Goal: Navigation & Orientation: Find specific page/section

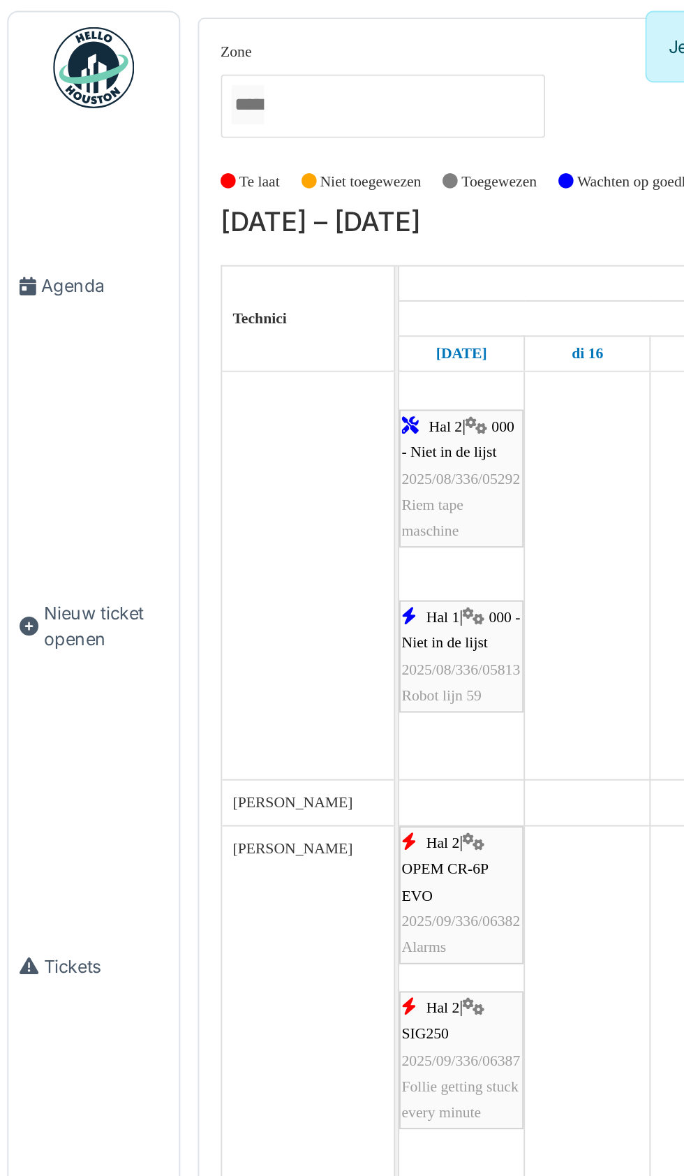
click at [44, 156] on link "Agenda" at bounding box center [50, 148] width 88 height 169
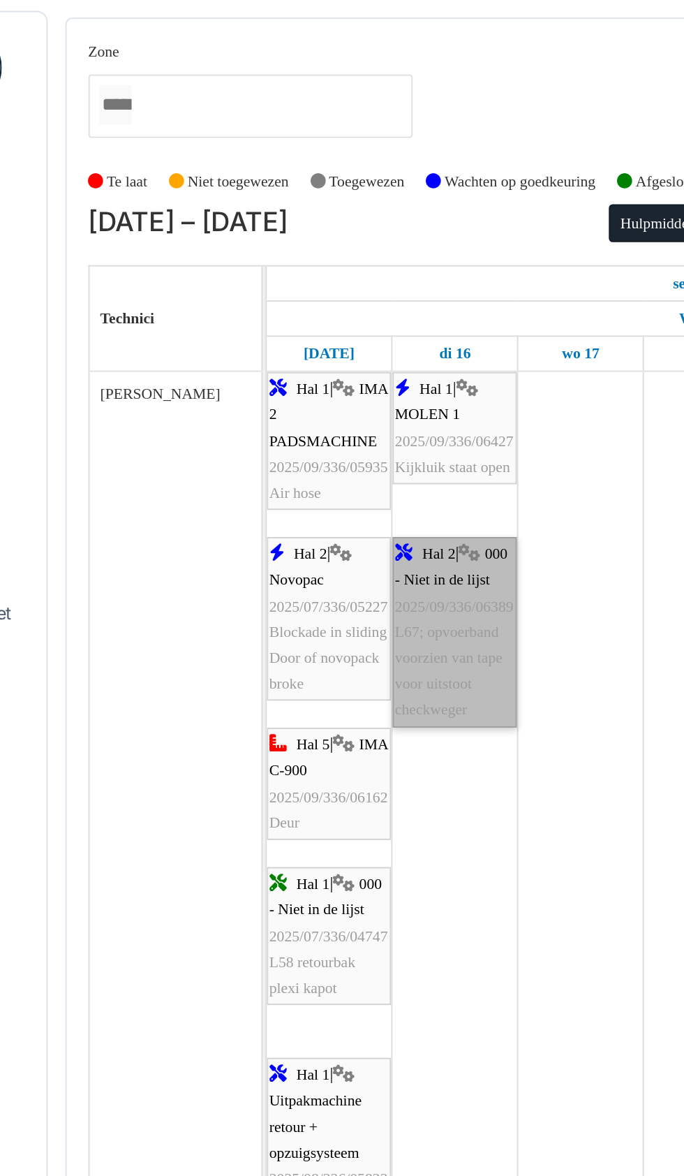
click at [307, 367] on link "Hal 2 | 000 - Niet in de lijst 2025/09/336/06389 L67; opvoerband voorzien van t…" at bounding box center [305, 326] width 64 height 98
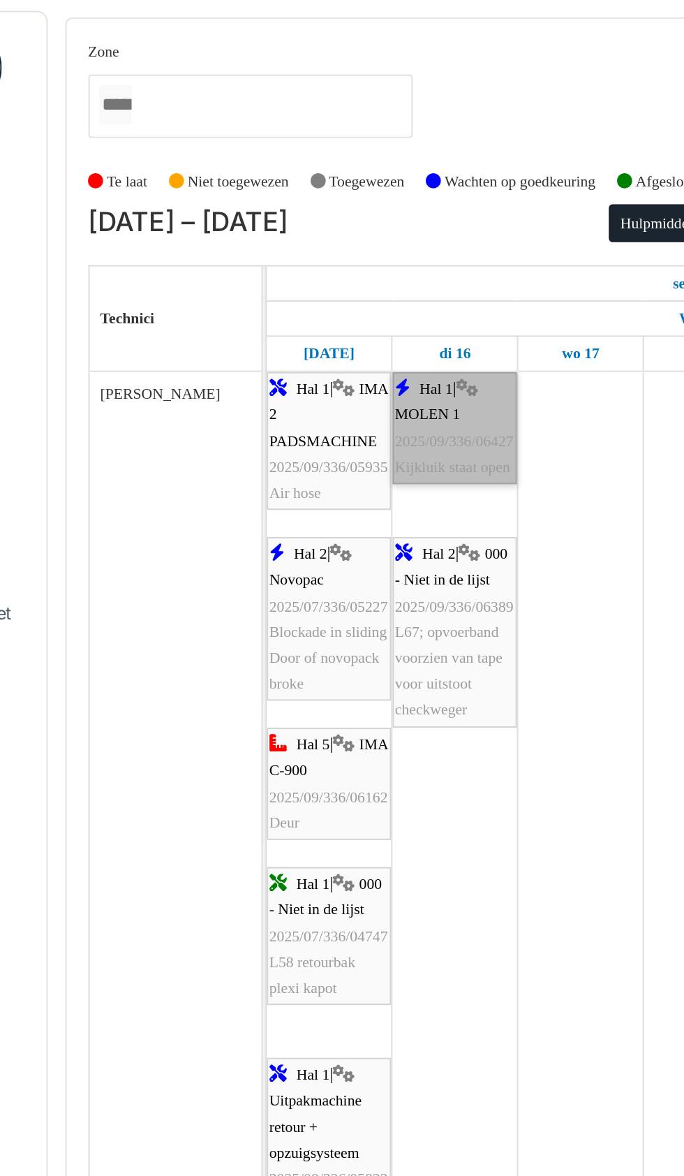
click at [304, 250] on link "Hal 1 | MOLEN 1 2025/09/336/06427 Kijkluik staat open" at bounding box center [305, 221] width 64 height 58
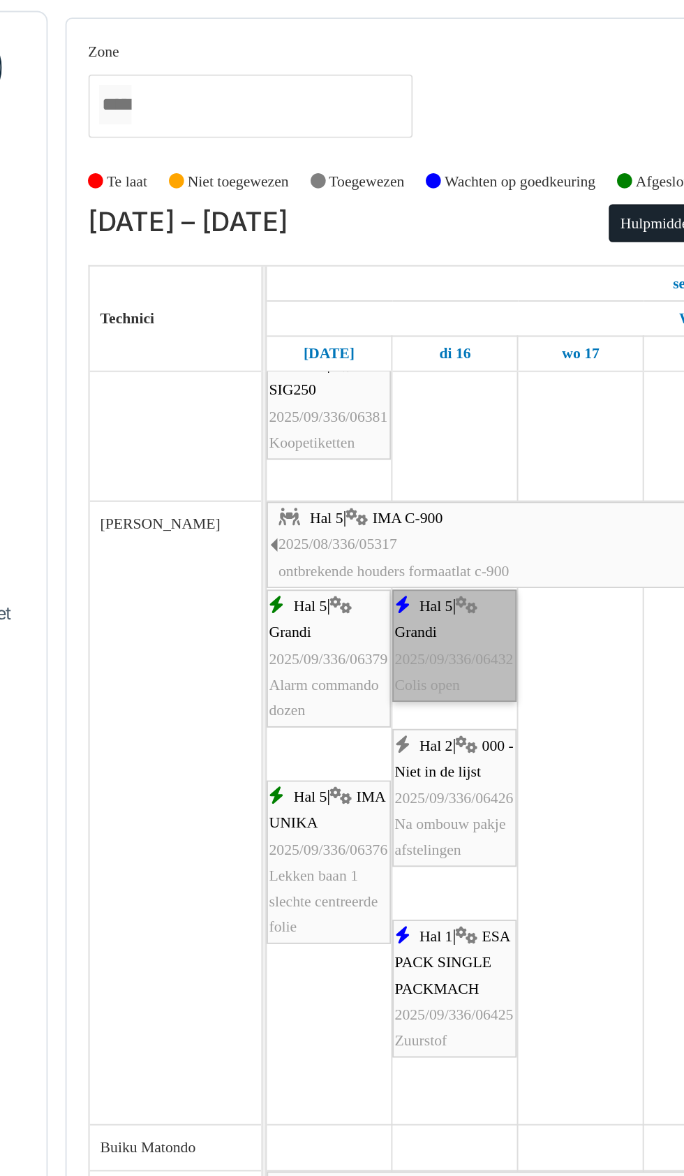
click at [307, 343] on link "Hal 5 | Grandi 2025/09/336/06432 Colis open" at bounding box center [305, 334] width 64 height 58
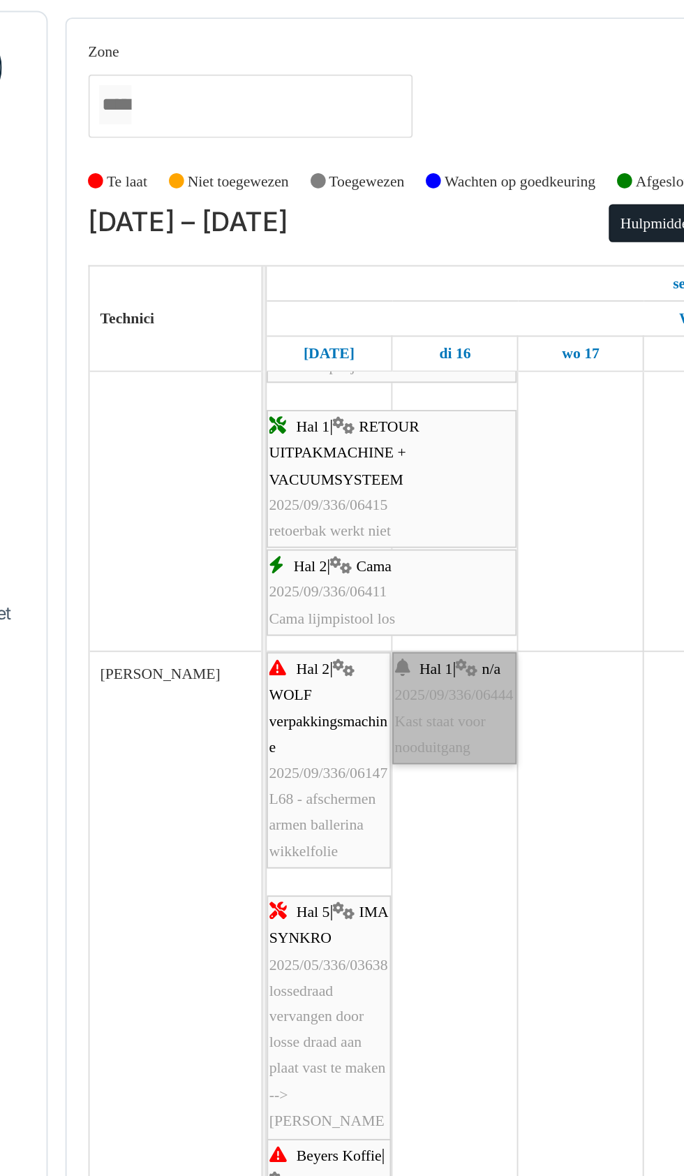
click at [302, 387] on link "Hal 1 | n/a 2025/09/336/06444 Kast staat voor nooduitgang" at bounding box center [305, 366] width 64 height 58
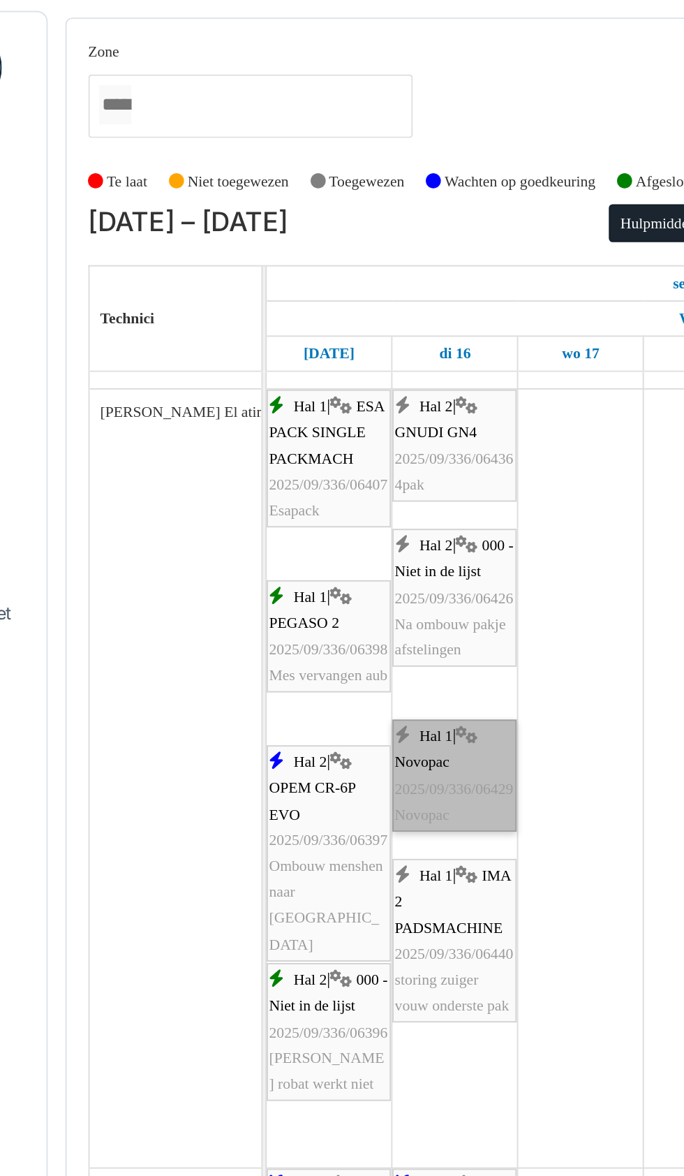
click at [311, 411] on link "Hal 1 | Novopac 2025/09/336/06429 Novopac" at bounding box center [305, 401] width 64 height 58
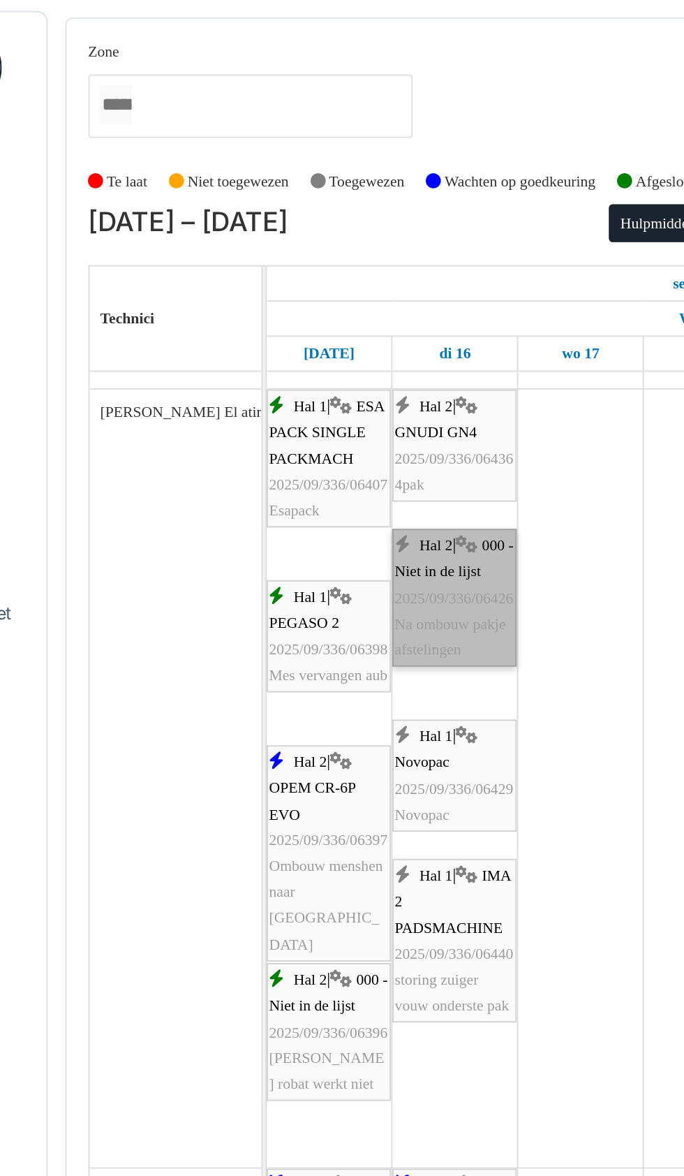
click at [308, 338] on link "Hal 2 | 000 - Niet in de lijst 2025/09/336/06426 Na ombouw pakje afstelingen" at bounding box center [305, 308] width 64 height 71
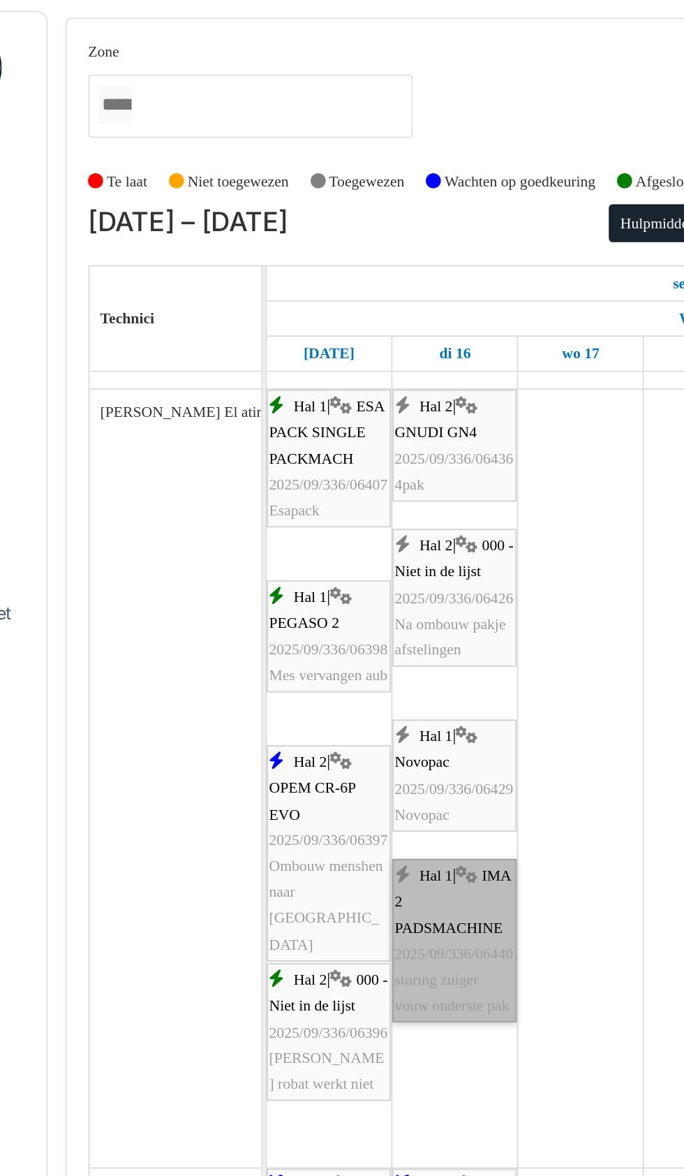
click at [312, 513] on link "Hal 1 | IMA 2 PADSMACHINE 2025/09/336/06440 storing zuiger vouw onderste pak" at bounding box center [305, 486] width 64 height 85
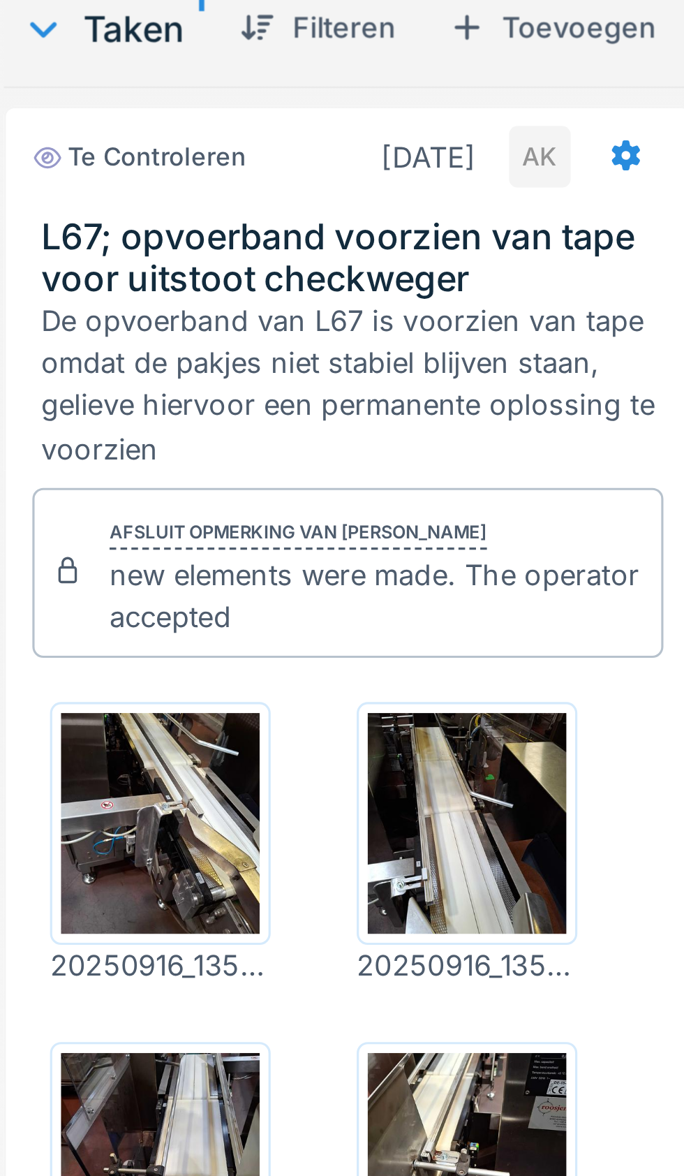
click at [379, 452] on img at bounding box center [368, 444] width 63 height 70
click at [471, 456] on img at bounding box center [465, 444] width 63 height 70
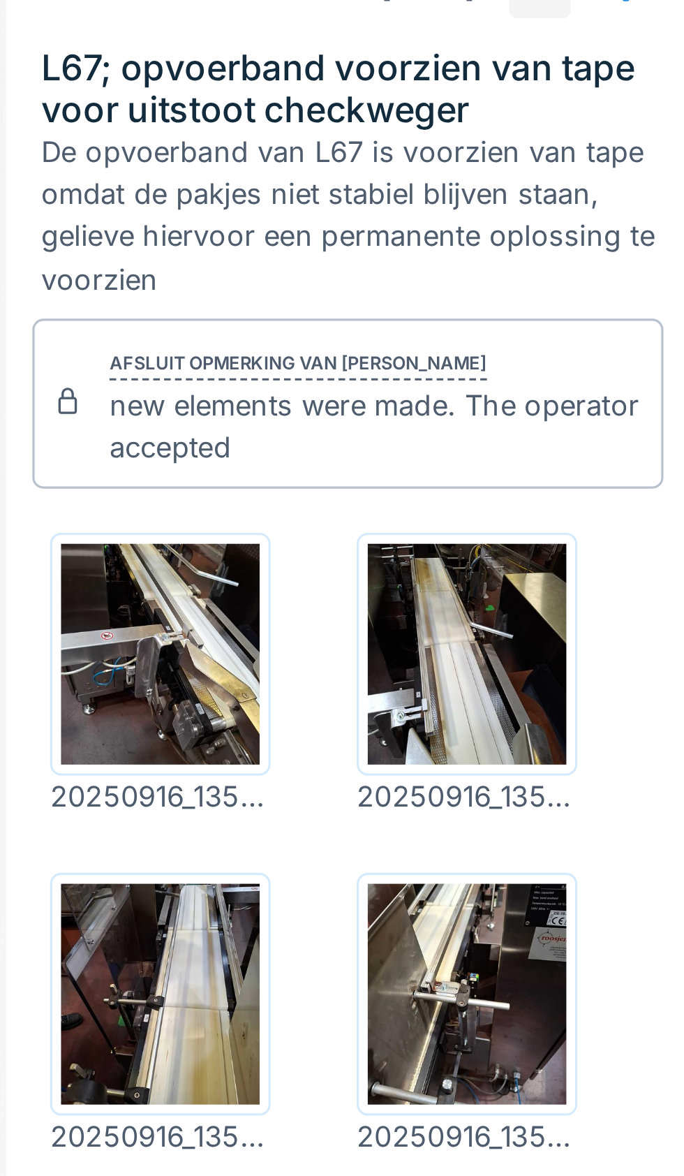
click at [377, 557] on img at bounding box center [368, 552] width 63 height 70
click at [472, 559] on img at bounding box center [465, 552] width 63 height 70
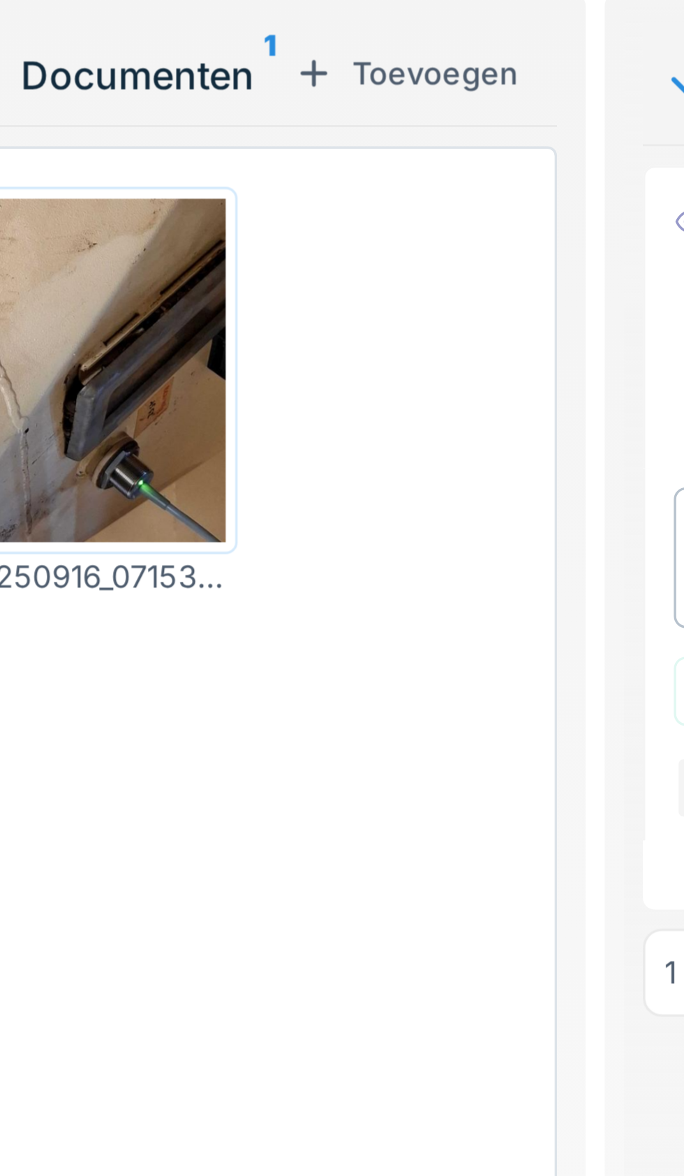
click at [165, 276] on img at bounding box center [159, 267] width 75 height 100
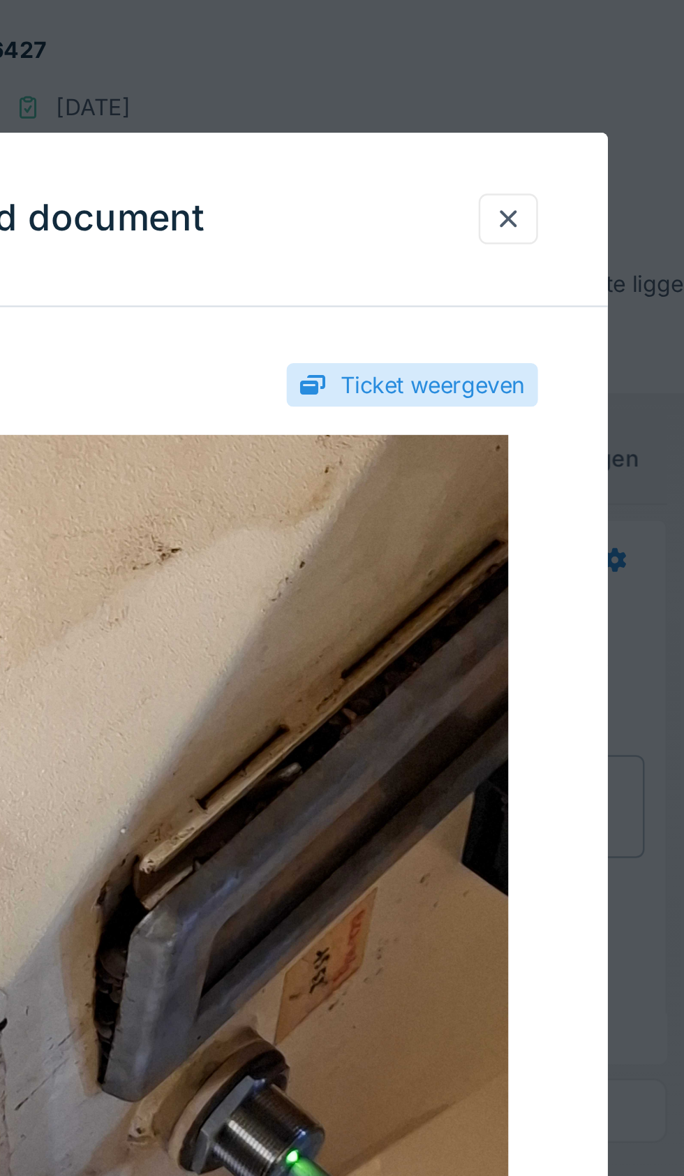
click at [475, 98] on div at bounding box center [474, 88] width 24 height 20
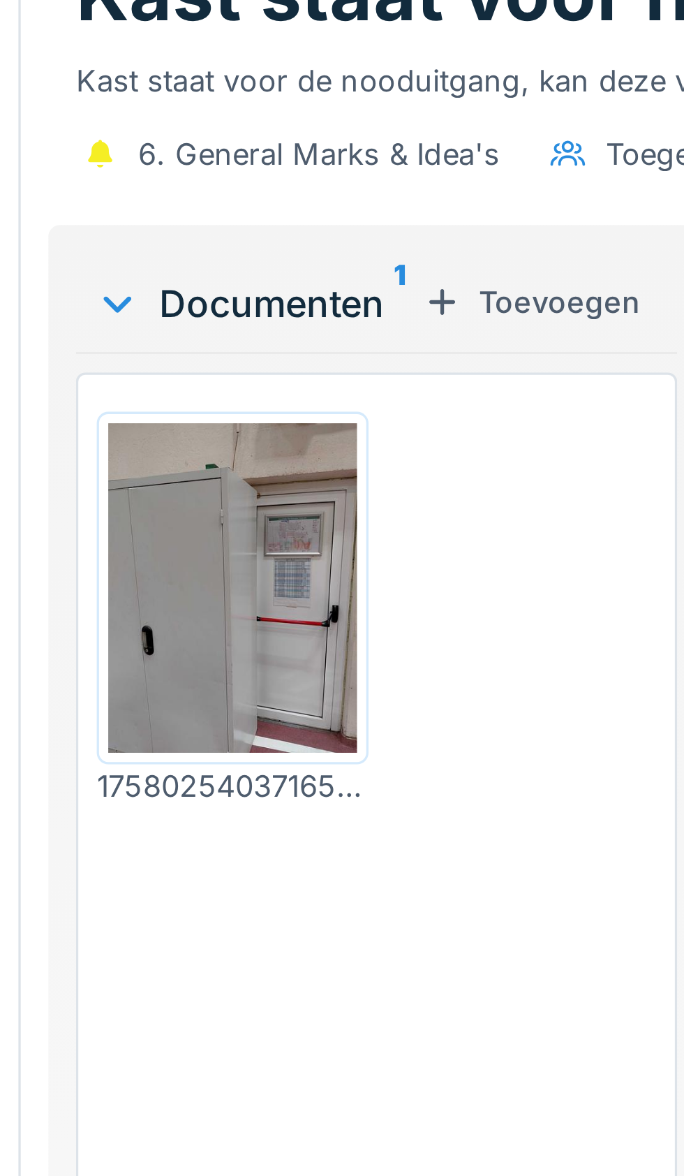
click at [154, 263] on img at bounding box center [159, 250] width 75 height 100
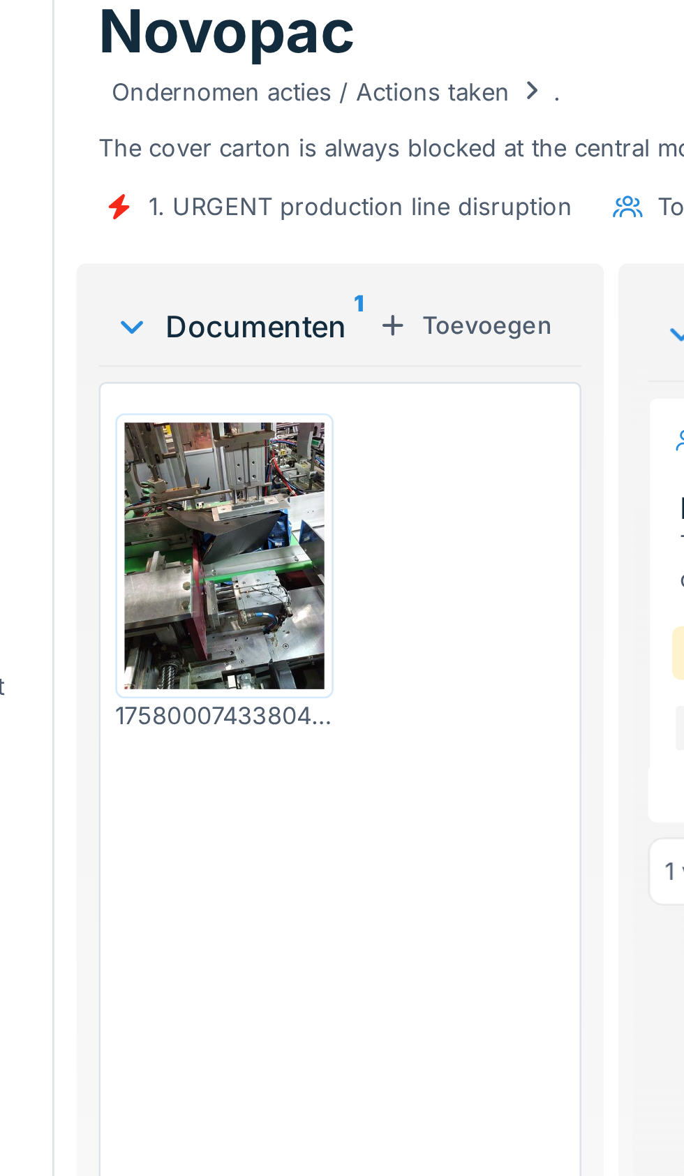
click at [163, 284] on img at bounding box center [159, 267] width 75 height 100
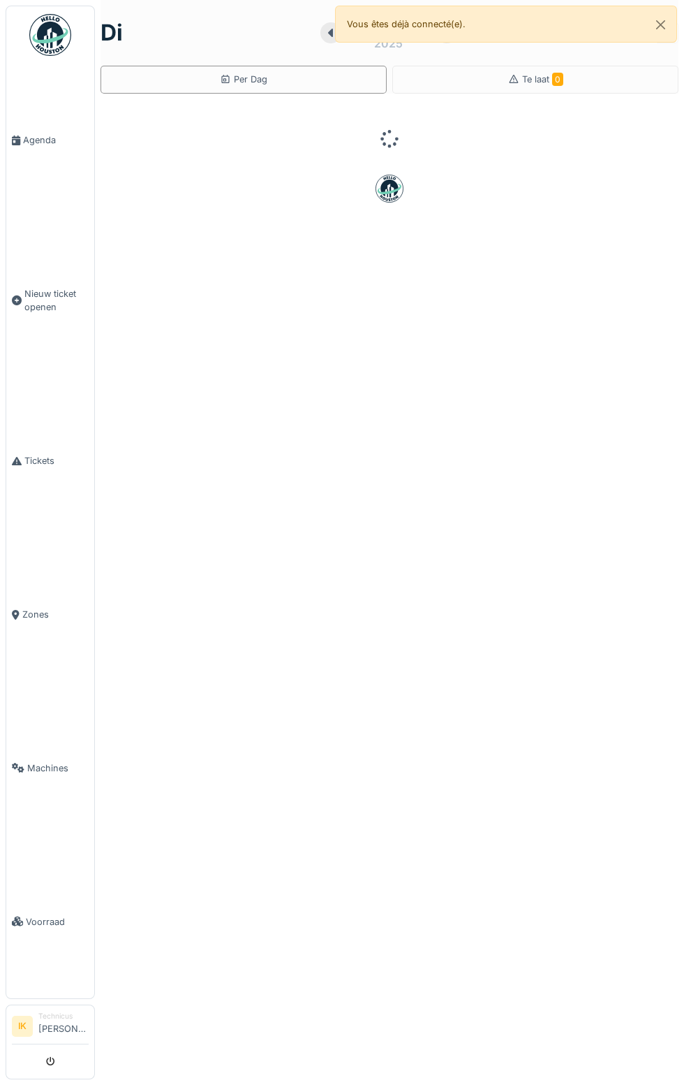
click at [47, 181] on link "Agenda" at bounding box center [50, 141] width 88 height 154
